Goal: Information Seeking & Learning: Learn about a topic

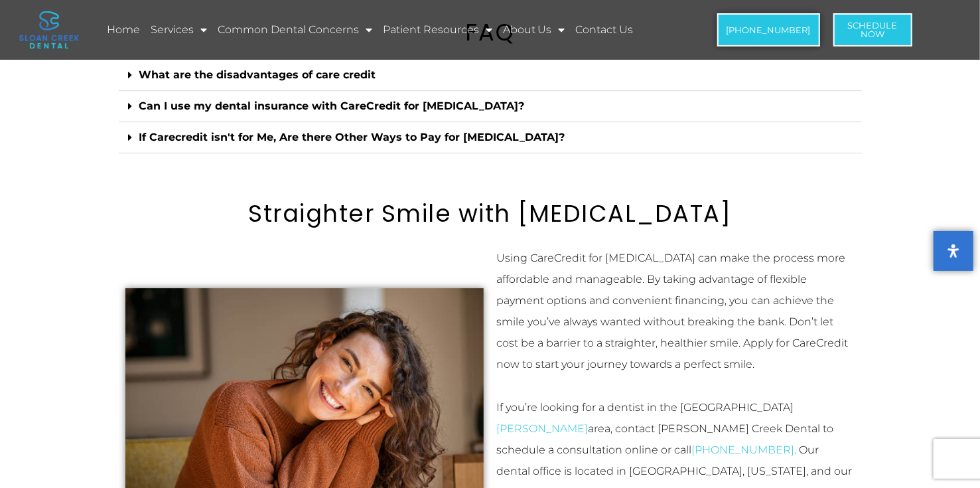
scroll to position [2257, 0]
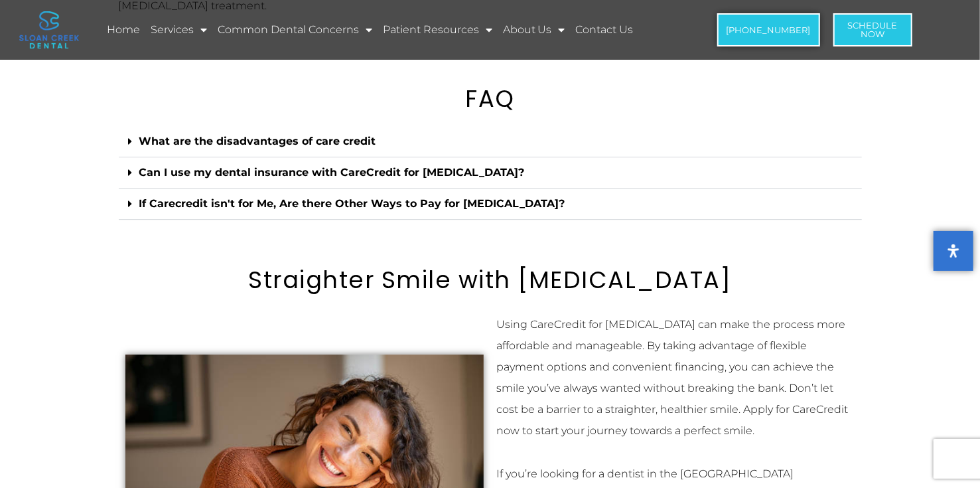
click at [682, 266] on h2 "Straighter Smile with [MEDICAL_DATA]" at bounding box center [490, 280] width 743 height 28
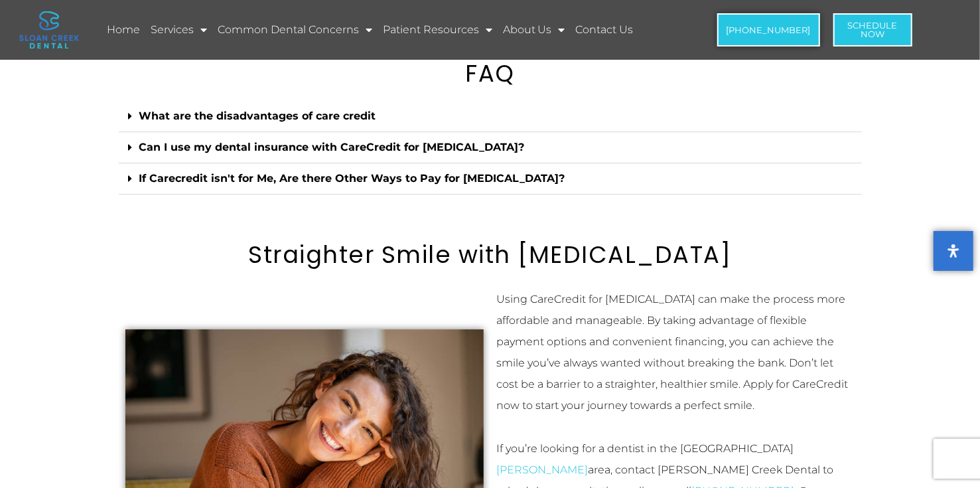
scroll to position [2083, 0]
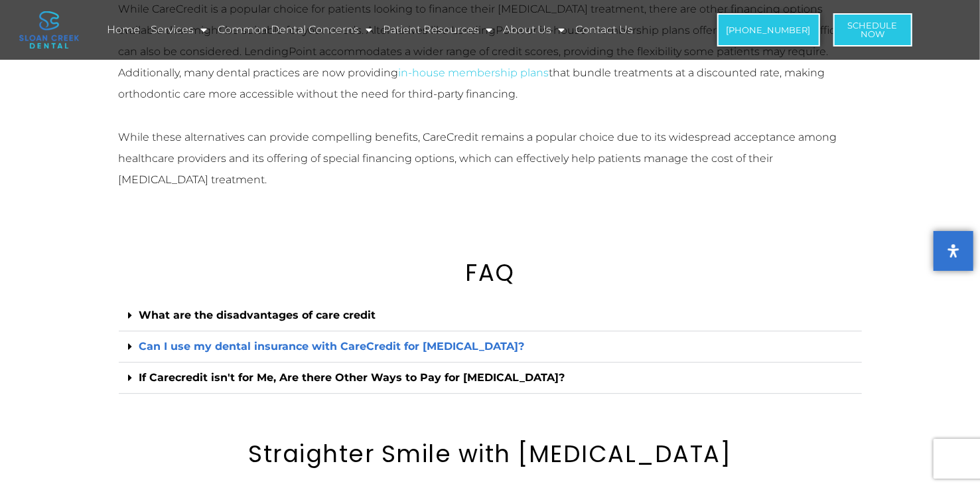
click at [163, 340] on link "Can I use my dental insurance with CareCredit for [MEDICAL_DATA]?" at bounding box center [332, 346] width 386 height 13
click at [181, 340] on link "Can I use my dental insurance with CareCredit for [MEDICAL_DATA]?" at bounding box center [332, 346] width 386 height 13
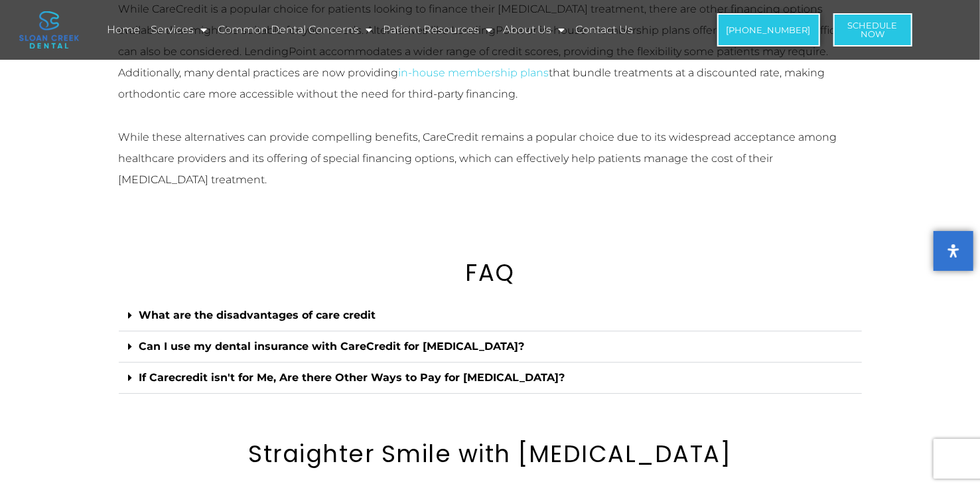
click at [123, 331] on div "Can I use my dental insurance with CareCredit for [MEDICAL_DATA]?" at bounding box center [490, 346] width 743 height 31
click at [137, 341] on span at bounding box center [134, 346] width 11 height 11
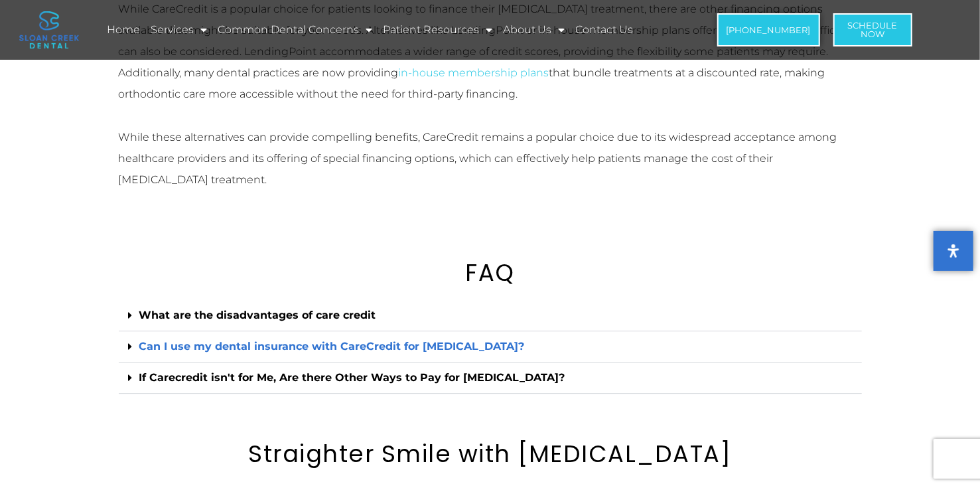
click at [362, 340] on link "Can I use my dental insurance with CareCredit for [MEDICAL_DATA]?" at bounding box center [332, 346] width 386 height 13
click at [464, 340] on link "Can I use my dental insurance with CareCredit for [MEDICAL_DATA]?" at bounding box center [332, 346] width 386 height 13
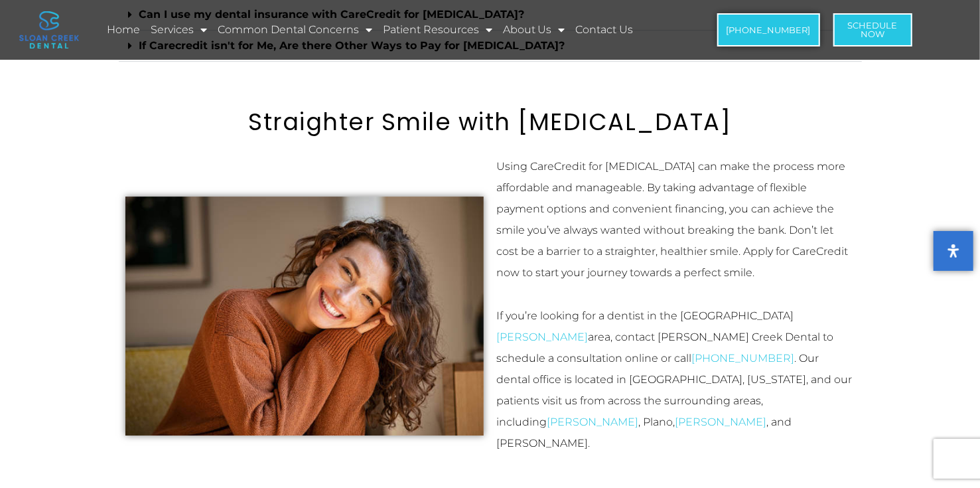
scroll to position [2017, 0]
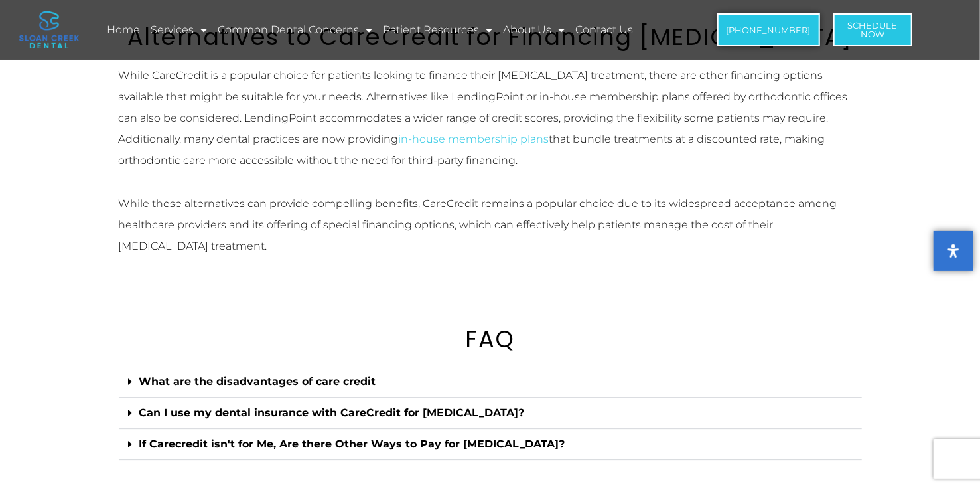
click at [307, 325] on h2 "FAQ" at bounding box center [490, 339] width 743 height 28
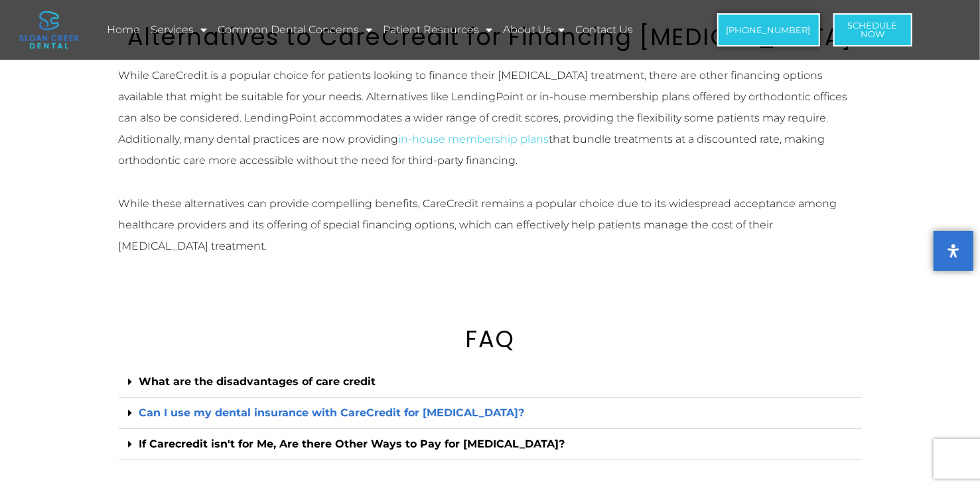
click at [363, 406] on link "Can I use my dental insurance with CareCredit for [MEDICAL_DATA]?" at bounding box center [332, 412] width 386 height 13
click at [176, 406] on link "Can I use my dental insurance with CareCredit for [MEDICAL_DATA]?" at bounding box center [332, 412] width 386 height 13
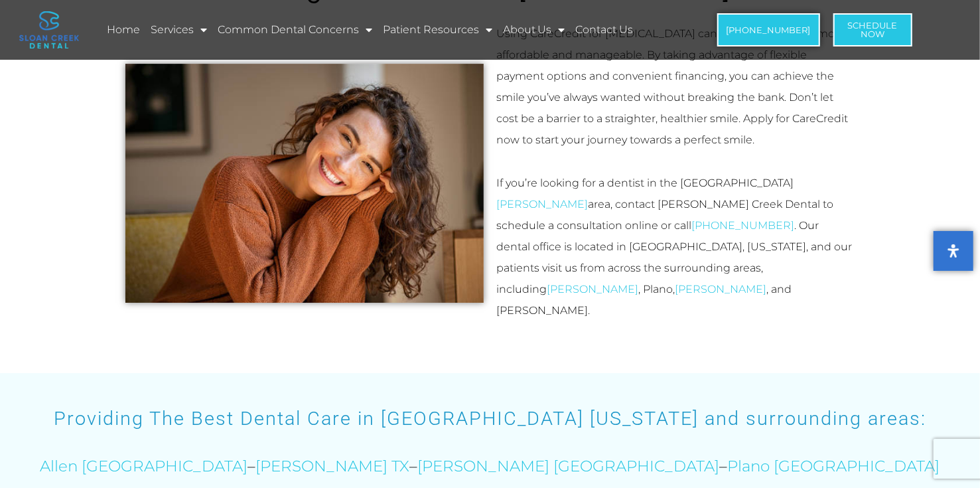
scroll to position [2149, 0]
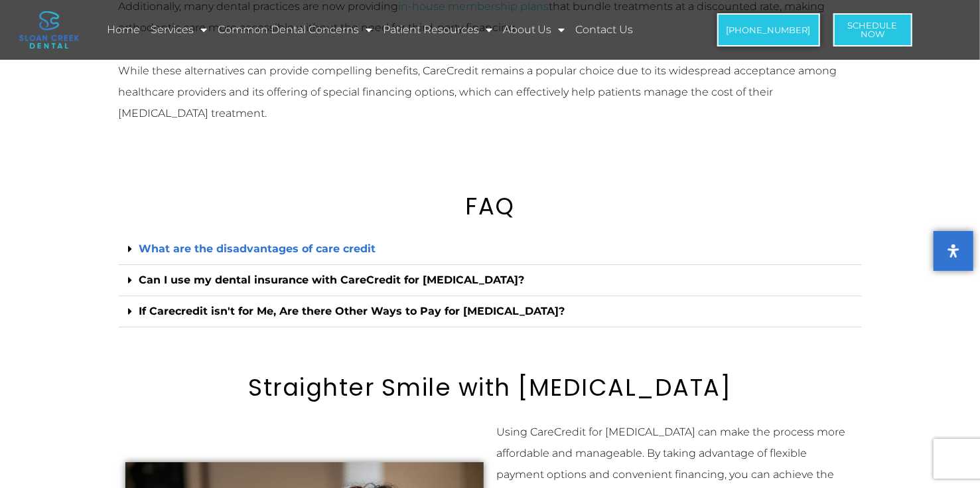
click at [263, 242] on link "What are the disadvantages of care credit" at bounding box center [257, 248] width 237 height 13
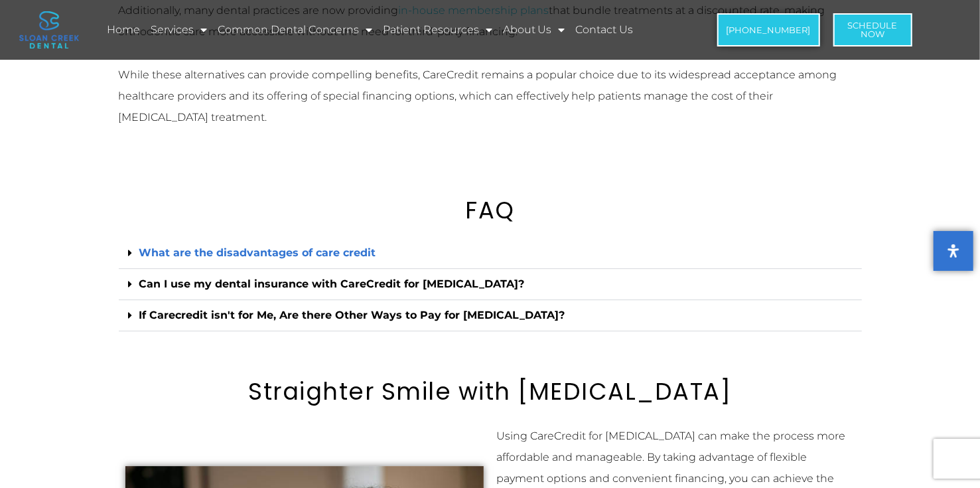
click at [193, 246] on link "What are the disadvantages of care credit" at bounding box center [257, 252] width 237 height 13
click at [479, 238] on div "What are the disadvantages of care credit" at bounding box center [490, 253] width 743 height 31
click at [369, 238] on div "What are the disadvantages of care credit" at bounding box center [490, 253] width 743 height 31
click at [268, 238] on div "What are the disadvantages of care credit" at bounding box center [490, 253] width 743 height 31
click at [262, 246] on link "What are the disadvantages of care credit" at bounding box center [257, 252] width 237 height 13
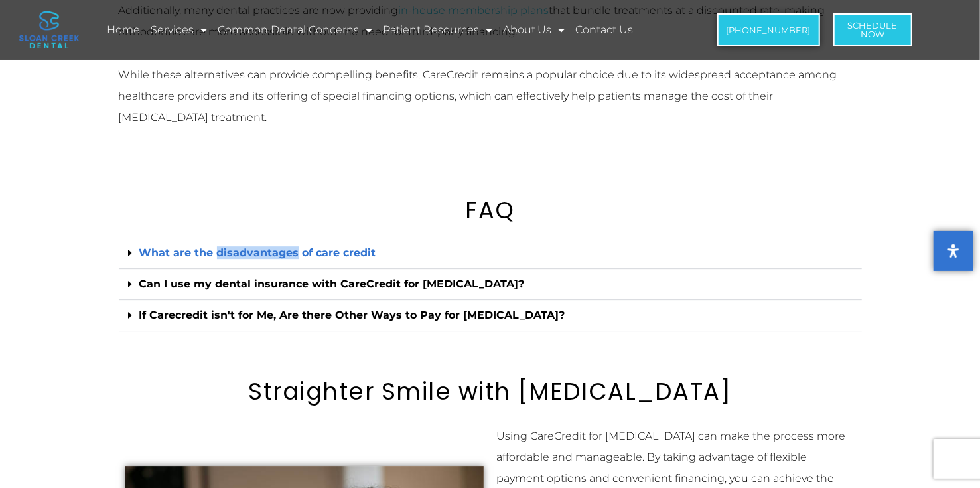
click at [262, 246] on link "What are the disadvantages of care credit" at bounding box center [257, 252] width 237 height 13
